Goal: Task Accomplishment & Management: Complete application form

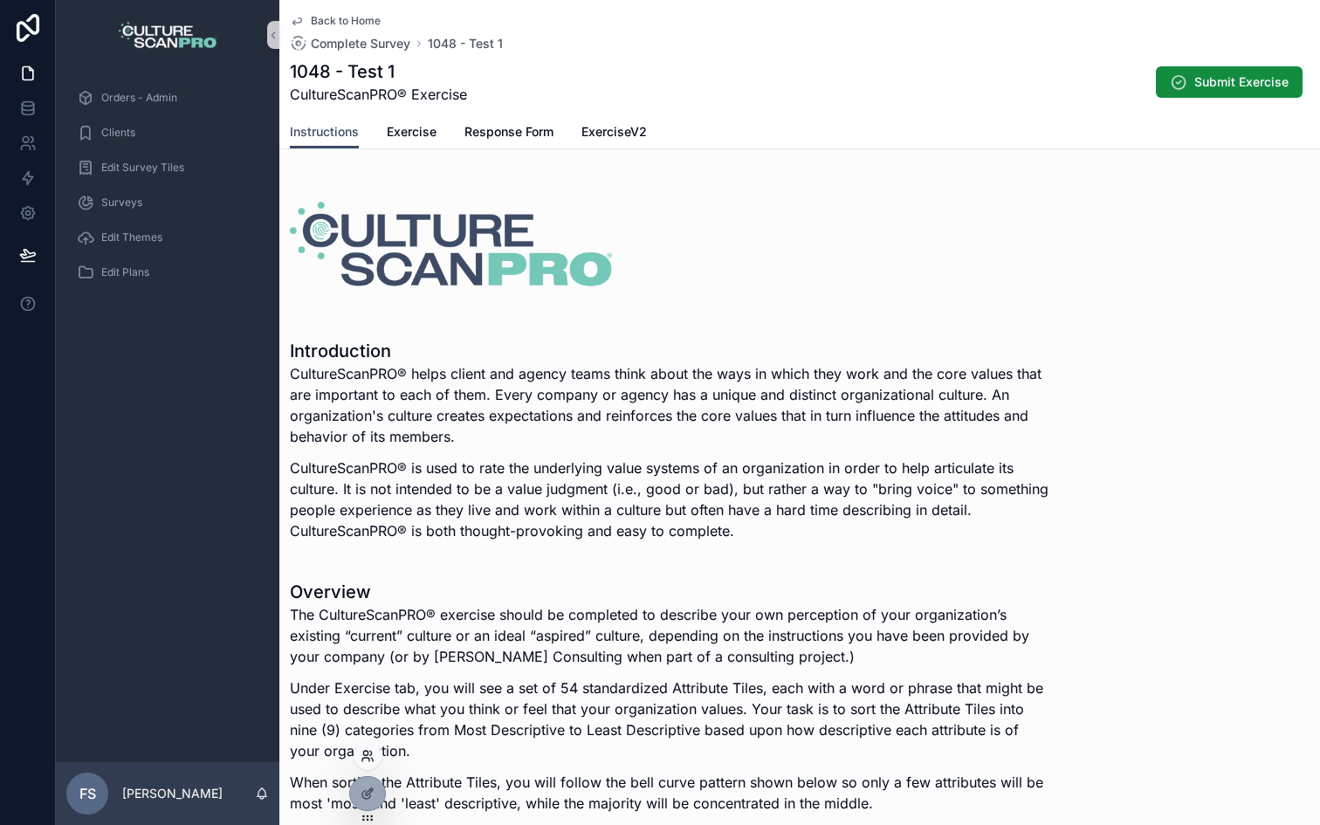
click at [368, 755] on icon at bounding box center [368, 756] width 14 height 14
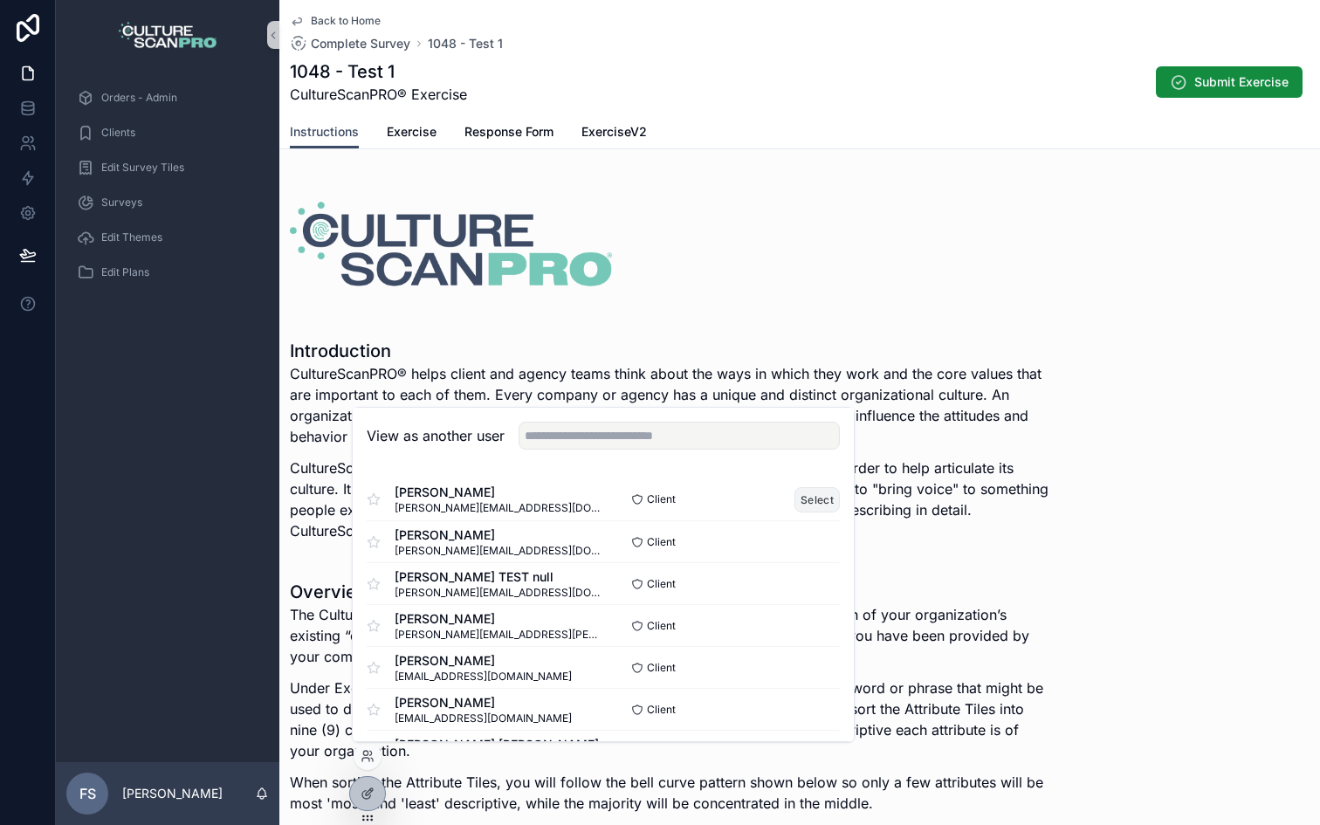
click at [821, 507] on button "Select" at bounding box center [817, 499] width 45 height 25
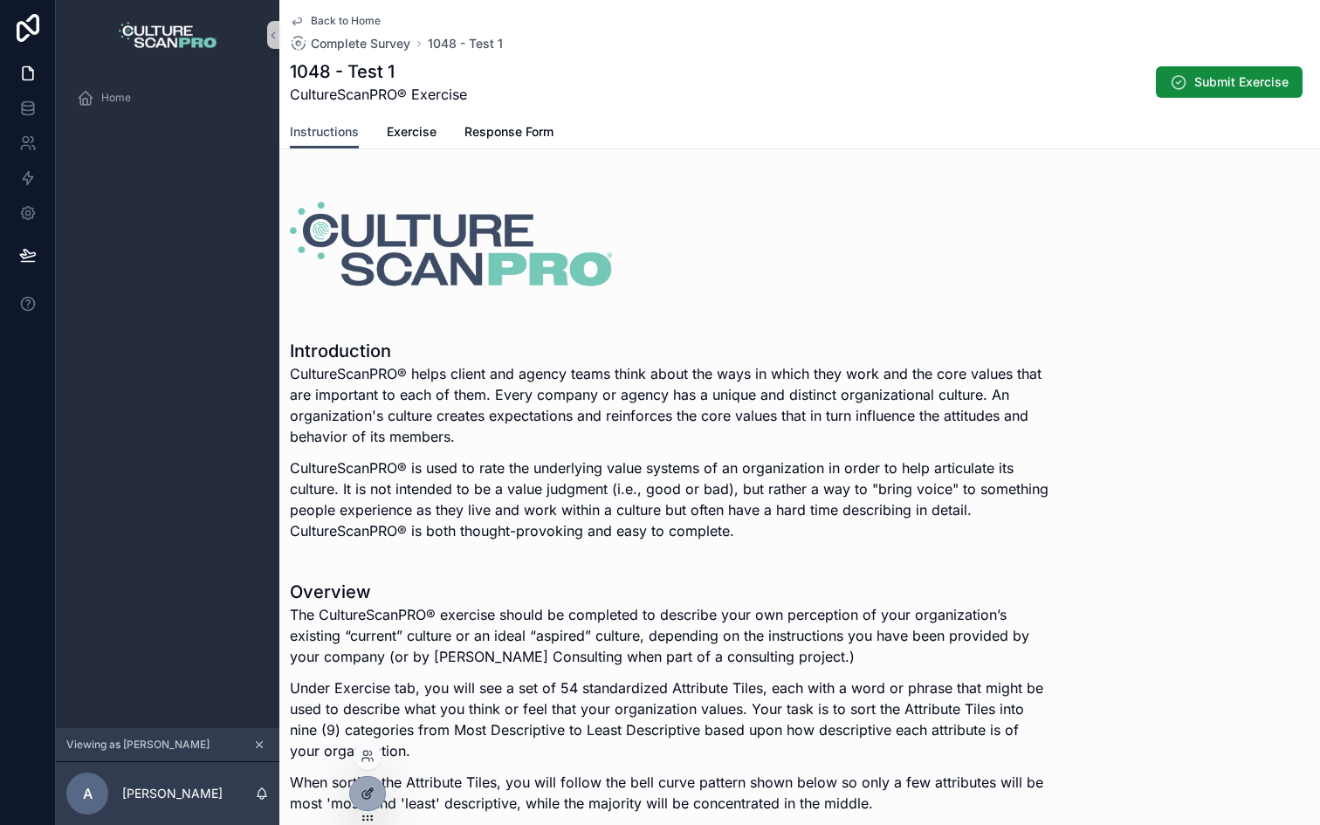
click at [373, 788] on icon at bounding box center [368, 794] width 14 height 14
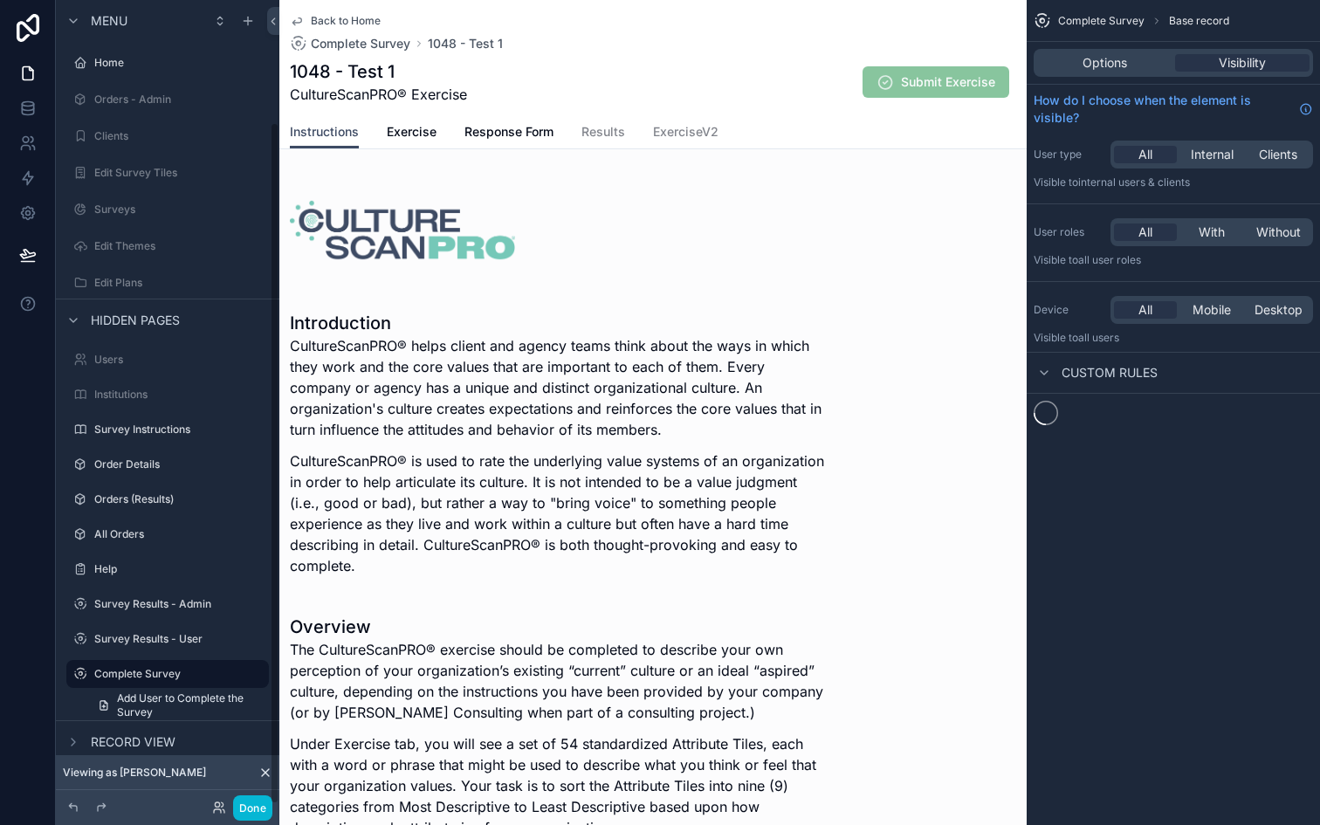
scroll to position [144, 0]
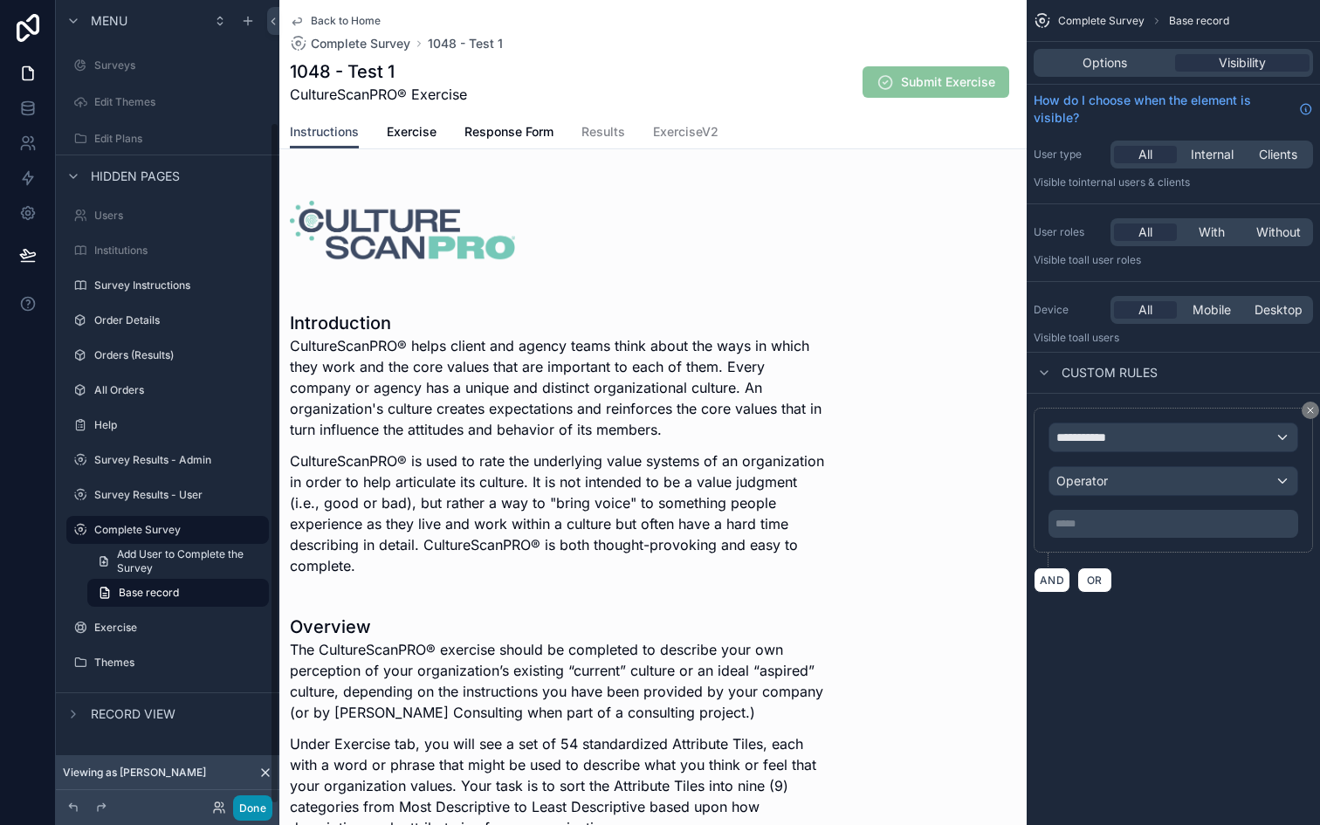
click at [251, 808] on button "Done" at bounding box center [252, 807] width 39 height 25
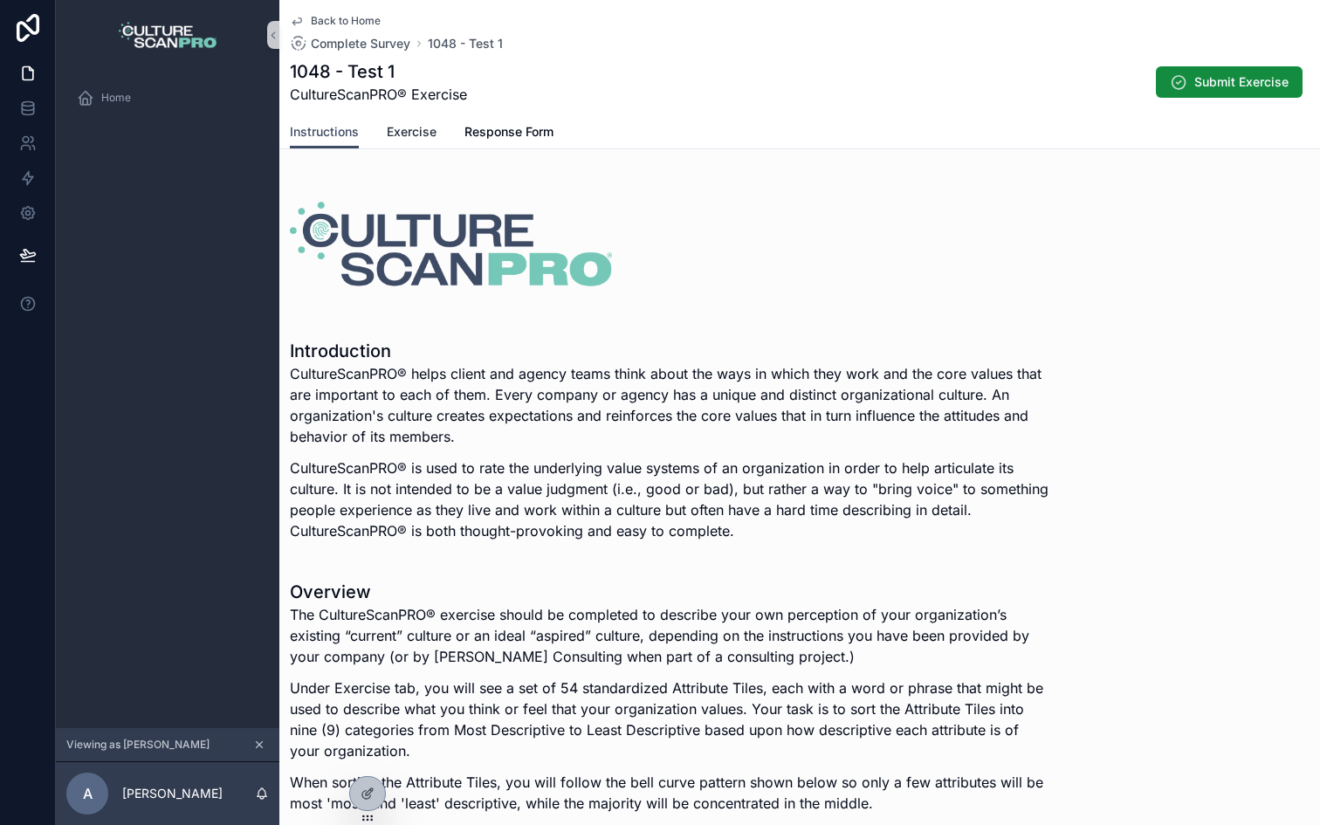
click at [403, 128] on span "Exercise" at bounding box center [412, 131] width 50 height 17
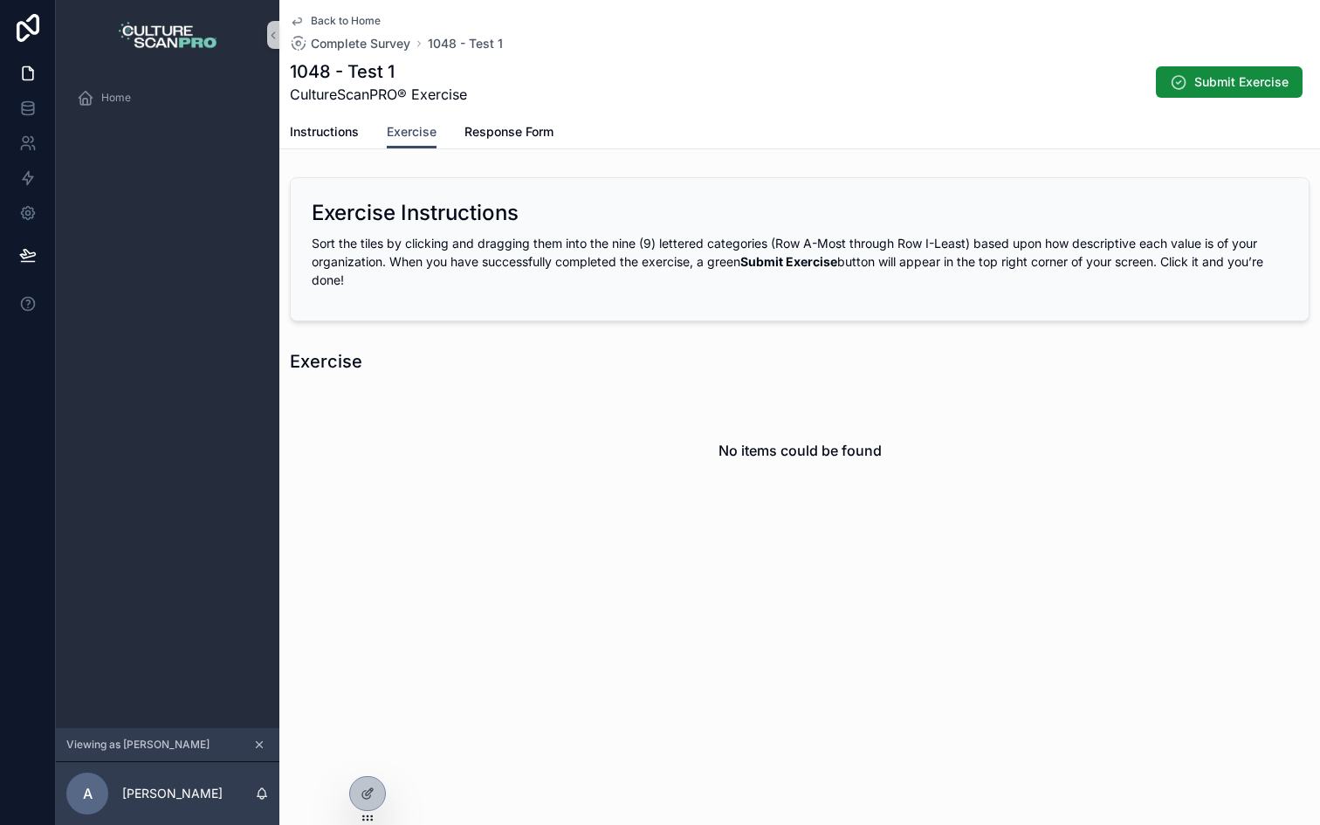
click at [445, 539] on div "Back to Home Complete Survey 1048 - Test 1 1048 - Test 1 CultureScanPRO® Exerci…" at bounding box center [799, 318] width 1041 height 636
